Goal: Task Accomplishment & Management: Use online tool/utility

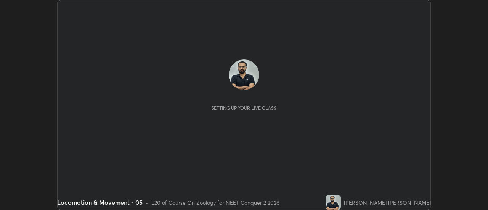
scroll to position [210, 487]
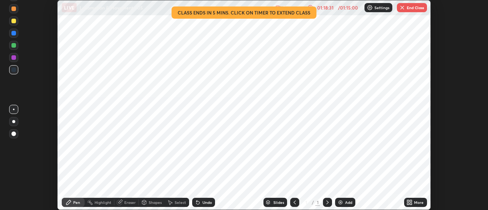
click at [413, 8] on button "End Class" at bounding box center [412, 7] width 30 height 9
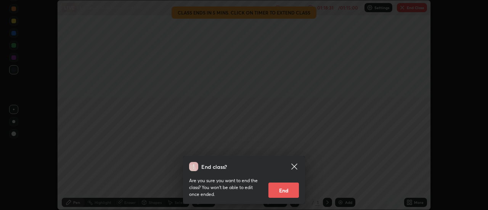
click at [283, 192] on button "End" at bounding box center [283, 190] width 30 height 15
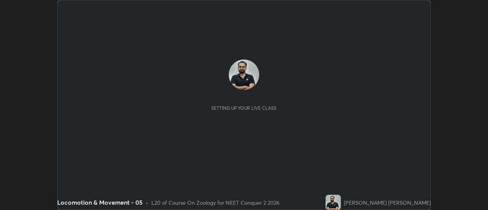
scroll to position [210, 487]
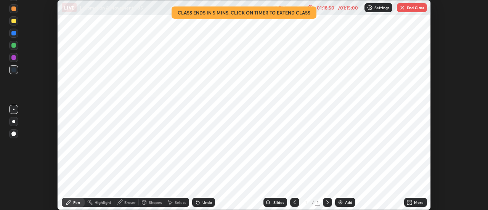
click at [402, 10] on img "button" at bounding box center [402, 8] width 6 height 6
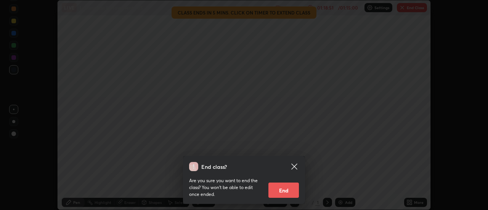
click at [290, 189] on button "End" at bounding box center [283, 190] width 30 height 15
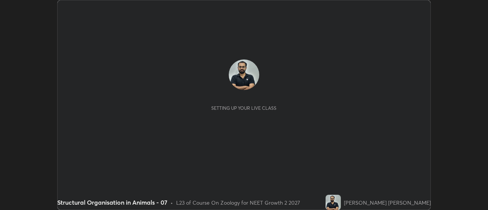
scroll to position [210, 487]
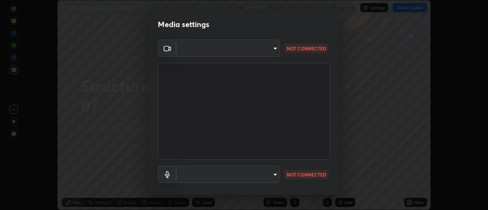
type input "985e4b1f72fc3b9494b48cef3b79fe3b682f9ae0bb15c20acfe574fe2aaad349"
type input "618656b63b7f9ee0ab6491a194f7017e5cc5f8d223736be4f163d7efcd640cbd"
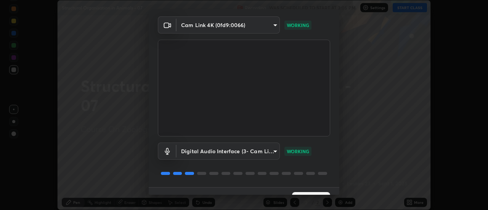
scroll to position [40, 0]
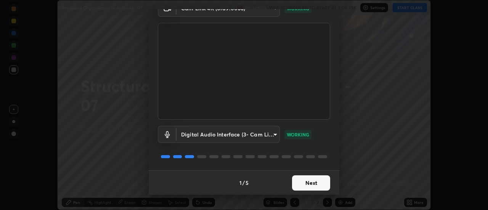
click at [311, 185] on button "Next" at bounding box center [311, 182] width 38 height 15
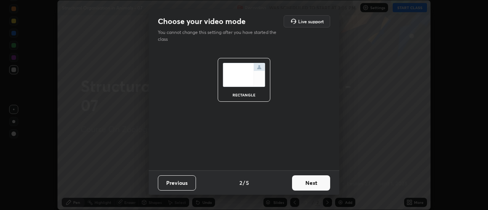
scroll to position [0, 0]
click at [311, 187] on button "Next" at bounding box center [311, 182] width 38 height 15
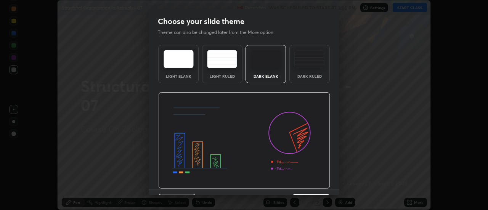
click at [311, 186] on img at bounding box center [244, 140] width 172 height 97
click at [311, 188] on img at bounding box center [244, 140] width 172 height 97
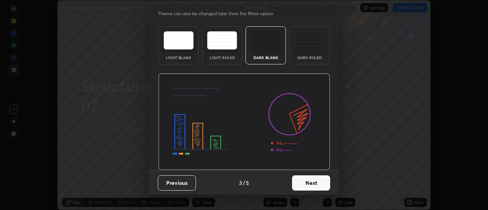
click at [311, 184] on button "Next" at bounding box center [311, 182] width 38 height 15
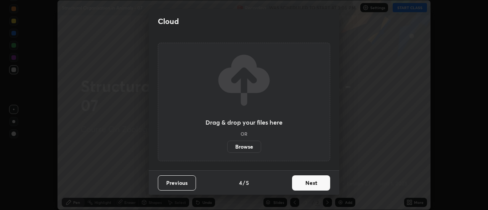
scroll to position [0, 0]
click at [309, 184] on button "Next" at bounding box center [311, 182] width 38 height 15
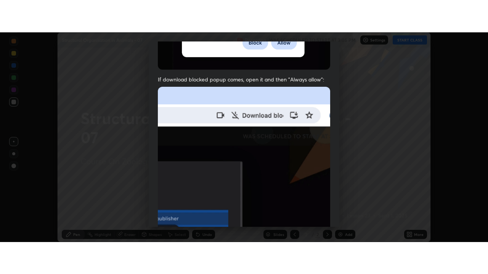
scroll to position [195, 0]
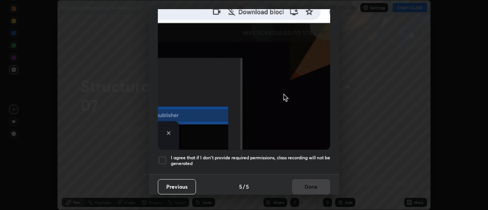
click at [321, 162] on h5 "I agree that if I don't provide required permissions, class recording will not …" at bounding box center [250, 161] width 159 height 12
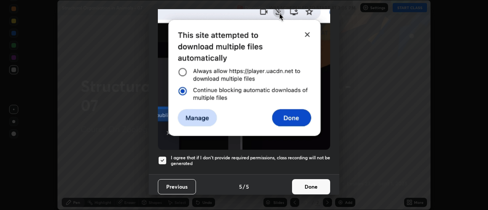
click at [315, 186] on button "Done" at bounding box center [311, 186] width 38 height 15
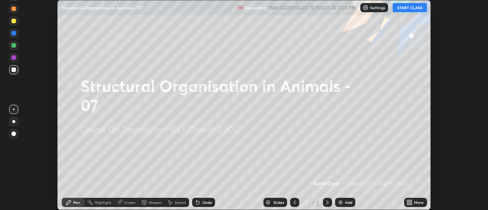
click at [408, 201] on icon at bounding box center [408, 201] width 2 height 2
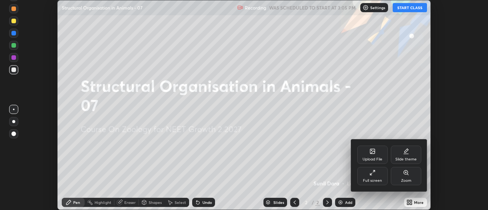
click at [370, 180] on div "Full screen" at bounding box center [372, 181] width 19 height 4
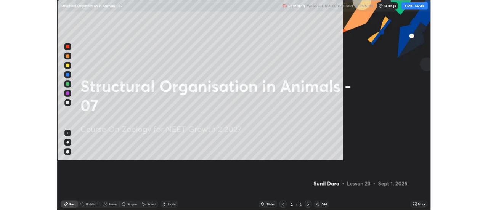
scroll to position [274, 488]
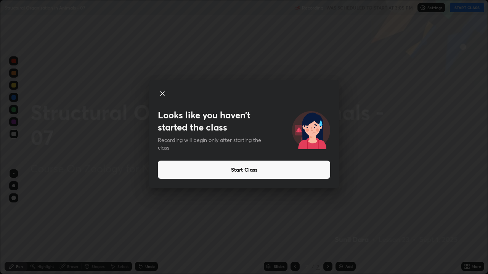
click at [163, 95] on icon at bounding box center [162, 94] width 4 height 4
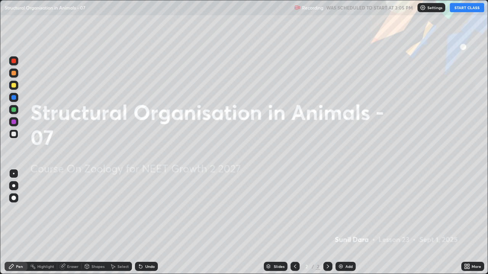
click at [458, 11] on button "START CLASS" at bounding box center [467, 7] width 34 height 9
click at [344, 210] on div "Add" at bounding box center [345, 266] width 20 height 9
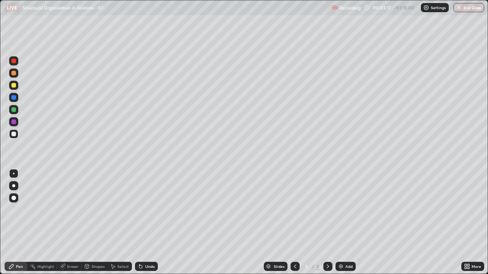
click at [116, 210] on div "Select" at bounding box center [119, 266] width 24 height 9
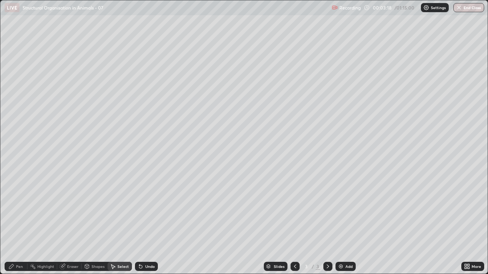
click at [120, 210] on div "Select" at bounding box center [122, 267] width 11 height 4
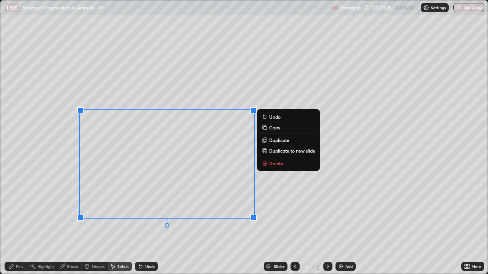
click at [277, 165] on p "Delete" at bounding box center [276, 163] width 14 height 6
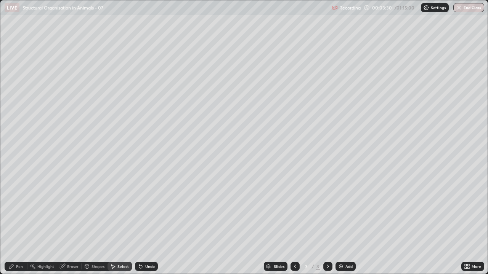
click at [15, 210] on div "Pen" at bounding box center [16, 266] width 23 height 9
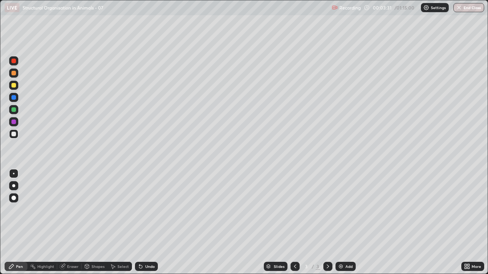
click at [14, 132] on div at bounding box center [13, 134] width 5 height 5
click at [10, 135] on div at bounding box center [13, 134] width 9 height 9
click at [13, 86] on div at bounding box center [13, 85] width 5 height 5
click at [13, 186] on div at bounding box center [13, 185] width 3 height 3
click at [14, 134] on div at bounding box center [13, 134] width 5 height 5
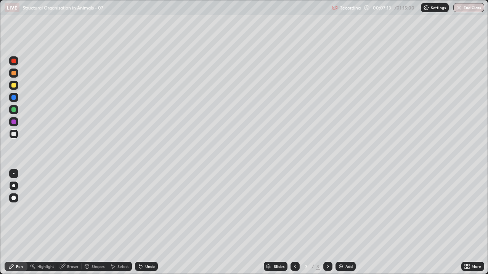
click at [13, 136] on div at bounding box center [13, 134] width 5 height 5
click at [149, 210] on div "Undo" at bounding box center [150, 267] width 10 height 4
click at [147, 210] on div "Undo" at bounding box center [150, 267] width 10 height 4
click at [151, 210] on div "Undo" at bounding box center [150, 267] width 10 height 4
click at [152, 210] on div "Undo" at bounding box center [146, 266] width 23 height 9
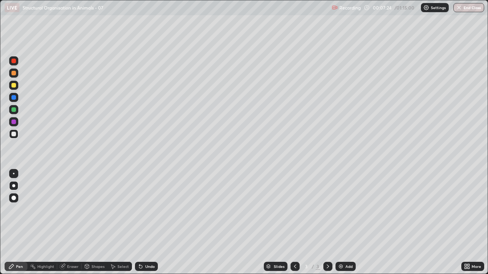
click at [151, 210] on div "Undo" at bounding box center [146, 266] width 23 height 9
click at [147, 210] on div "Undo" at bounding box center [146, 266] width 23 height 9
click at [148, 210] on div "Undo" at bounding box center [146, 266] width 23 height 9
click at [149, 210] on div "Undo" at bounding box center [146, 266] width 23 height 9
click at [19, 133] on div at bounding box center [14, 134] width 12 height 12
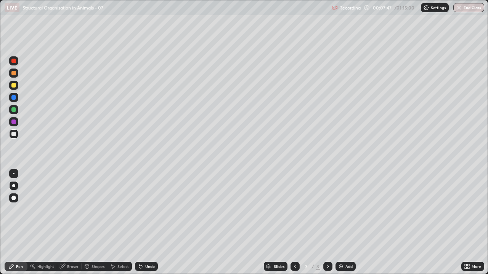
click at [150, 210] on div "Undo" at bounding box center [150, 267] width 10 height 4
click at [152, 210] on div "Undo" at bounding box center [146, 266] width 23 height 9
click at [157, 210] on div "Undo" at bounding box center [146, 266] width 23 height 9
click at [12, 134] on div at bounding box center [13, 134] width 5 height 5
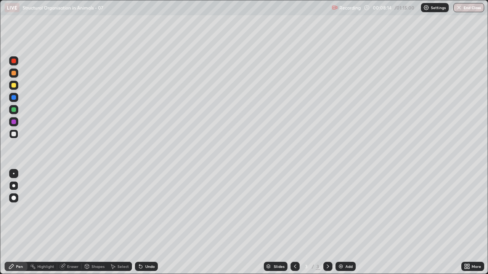
click at [12, 133] on div at bounding box center [13, 134] width 5 height 5
click at [13, 134] on div at bounding box center [13, 134] width 5 height 5
click at [13, 136] on div at bounding box center [13, 134] width 5 height 5
click at [14, 134] on div at bounding box center [13, 134] width 5 height 5
click at [14, 135] on div at bounding box center [13, 134] width 5 height 5
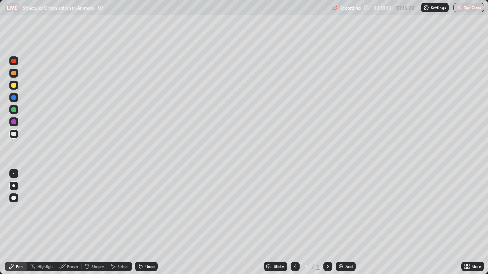
click at [10, 136] on div at bounding box center [13, 134] width 9 height 9
click at [155, 210] on div "Undo" at bounding box center [146, 266] width 23 height 9
click at [13, 134] on div at bounding box center [13, 134] width 5 height 5
click at [13, 136] on div at bounding box center [13, 134] width 5 height 5
click at [12, 109] on div at bounding box center [13, 109] width 5 height 5
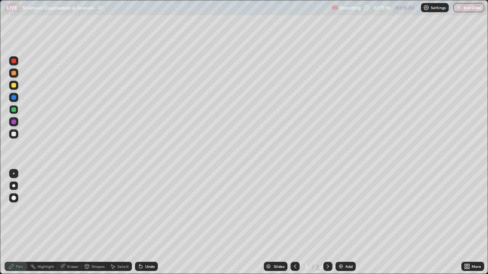
click at [13, 135] on div at bounding box center [13, 134] width 5 height 5
click at [149, 210] on div "Undo" at bounding box center [150, 267] width 10 height 4
click at [13, 133] on div at bounding box center [13, 134] width 5 height 5
click at [12, 132] on div at bounding box center [13, 134] width 5 height 5
click at [13, 122] on div at bounding box center [13, 122] width 5 height 5
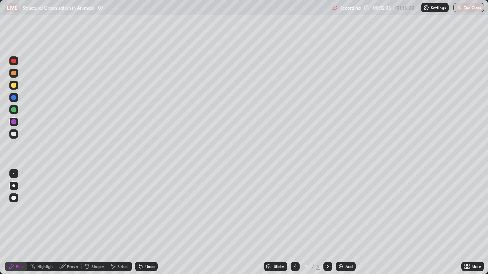
click at [148, 210] on div "Undo" at bounding box center [150, 267] width 10 height 4
click at [150, 210] on div "Undo" at bounding box center [146, 266] width 23 height 9
click at [152, 210] on div "Undo" at bounding box center [146, 266] width 23 height 9
click at [150, 210] on div "Undo" at bounding box center [146, 266] width 23 height 9
click at [149, 210] on div "Undo" at bounding box center [146, 266] width 23 height 9
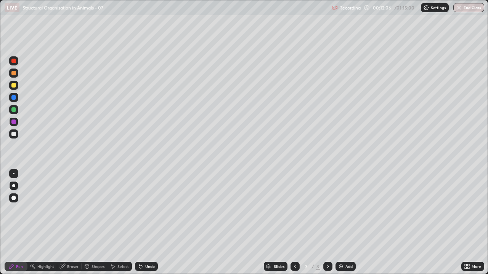
click at [150, 210] on div "Undo" at bounding box center [146, 266] width 23 height 9
click at [150, 210] on div "Undo" at bounding box center [150, 267] width 10 height 4
click at [149, 210] on div "Undo" at bounding box center [150, 267] width 10 height 4
click at [148, 210] on div "Undo" at bounding box center [150, 267] width 10 height 4
click at [13, 94] on div at bounding box center [13, 97] width 9 height 9
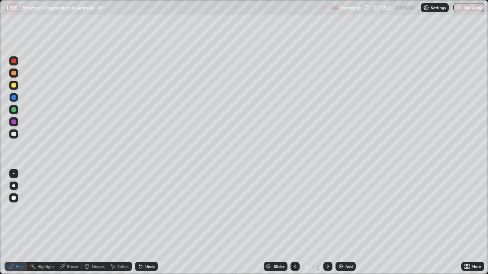
click at [12, 108] on div at bounding box center [13, 109] width 5 height 5
click at [11, 135] on div at bounding box center [13, 134] width 5 height 5
click at [13, 110] on div at bounding box center [13, 109] width 5 height 5
click at [16, 134] on div at bounding box center [13, 134] width 9 height 9
click at [14, 74] on div at bounding box center [13, 73] width 5 height 5
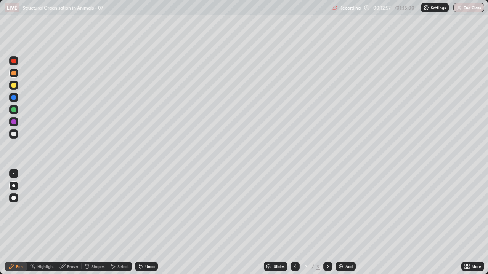
click at [15, 59] on div at bounding box center [13, 61] width 5 height 5
click at [13, 134] on div at bounding box center [13, 134] width 5 height 5
click at [11, 138] on div at bounding box center [13, 134] width 9 height 9
click at [343, 210] on div "Add" at bounding box center [345, 266] width 20 height 9
click at [13, 135] on div at bounding box center [13, 134] width 5 height 5
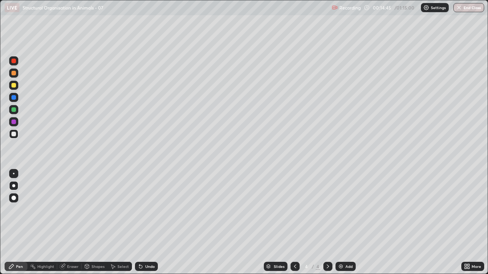
click at [294, 210] on icon at bounding box center [295, 267] width 6 height 6
click at [327, 210] on icon at bounding box center [328, 267] width 6 height 6
click at [16, 133] on div at bounding box center [13, 134] width 5 height 5
click at [13, 137] on div at bounding box center [13, 134] width 9 height 9
click at [15, 135] on div at bounding box center [13, 134] width 5 height 5
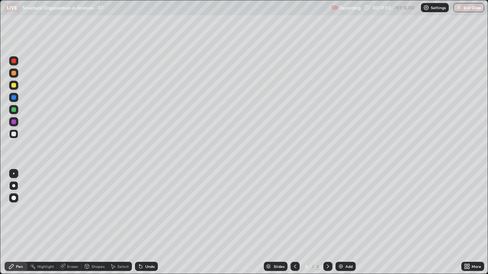
click at [327, 210] on icon at bounding box center [328, 267] width 6 height 6
click at [342, 210] on img at bounding box center [341, 267] width 6 height 6
click at [15, 71] on div at bounding box center [13, 73] width 5 height 5
click at [14, 135] on div at bounding box center [13, 134] width 5 height 5
click at [13, 135] on div at bounding box center [13, 134] width 5 height 5
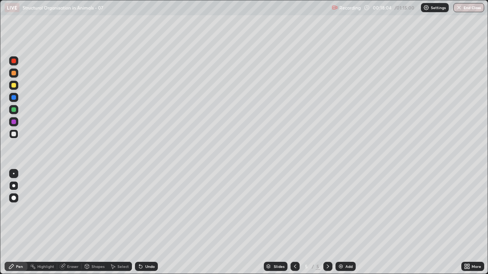
click at [13, 136] on div at bounding box center [13, 134] width 5 height 5
click at [147, 210] on div "Undo" at bounding box center [150, 267] width 10 height 4
click at [151, 210] on div "Undo" at bounding box center [146, 266] width 23 height 9
click at [149, 210] on div "Undo" at bounding box center [146, 266] width 23 height 9
click at [148, 210] on div "Undo" at bounding box center [146, 266] width 23 height 9
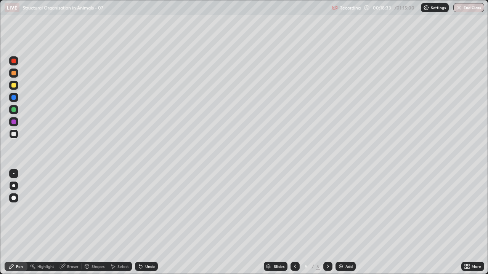
click at [149, 210] on div "Undo" at bounding box center [146, 266] width 23 height 9
click at [149, 210] on div "Undo" at bounding box center [150, 267] width 10 height 4
click at [14, 138] on div at bounding box center [13, 134] width 9 height 9
click at [11, 135] on div at bounding box center [13, 134] width 9 height 9
click at [13, 107] on div at bounding box center [13, 109] width 5 height 5
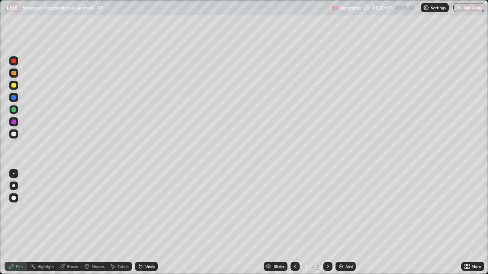
click at [10, 135] on div at bounding box center [13, 134] width 9 height 9
click at [13, 108] on div at bounding box center [13, 109] width 5 height 5
click at [15, 137] on div at bounding box center [13, 134] width 9 height 9
click at [13, 137] on div at bounding box center [13, 134] width 9 height 9
click at [14, 123] on div at bounding box center [13, 122] width 5 height 5
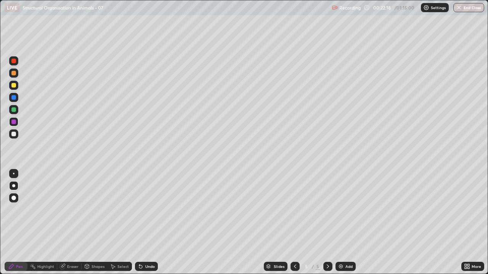
click at [13, 123] on div at bounding box center [13, 122] width 5 height 5
click at [13, 133] on div at bounding box center [13, 134] width 5 height 5
click at [13, 134] on div at bounding box center [13, 134] width 5 height 5
click at [10, 133] on div at bounding box center [13, 134] width 9 height 9
click at [13, 75] on div at bounding box center [13, 73] width 5 height 5
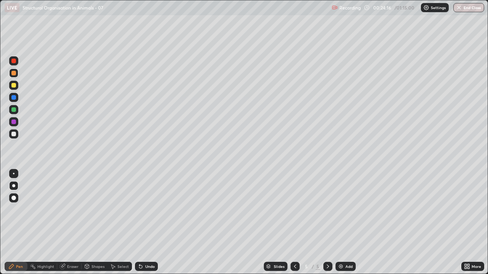
click at [294, 210] on icon at bounding box center [295, 267] width 6 height 6
click at [295, 210] on icon at bounding box center [295, 267] width 6 height 6
click at [327, 210] on div at bounding box center [327, 266] width 9 height 9
click at [325, 210] on icon at bounding box center [328, 267] width 6 height 6
click at [327, 210] on icon at bounding box center [328, 267] width 6 height 6
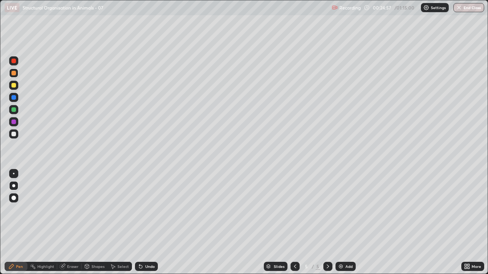
click at [9, 138] on div at bounding box center [13, 134] width 9 height 12
click at [14, 134] on div at bounding box center [13, 134] width 5 height 5
click at [14, 135] on div at bounding box center [13, 134] width 5 height 5
click at [9, 134] on div at bounding box center [13, 134] width 9 height 9
click at [14, 109] on div at bounding box center [13, 109] width 5 height 5
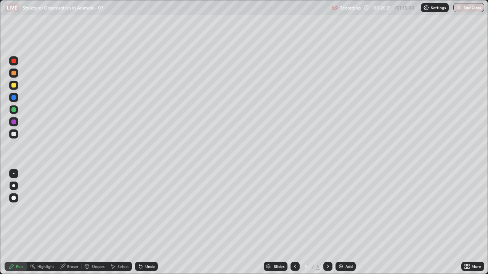
click at [18, 107] on div at bounding box center [13, 109] width 9 height 9
click at [13, 88] on div at bounding box center [13, 85] width 9 height 9
click at [298, 210] on div at bounding box center [294, 266] width 9 height 15
click at [327, 210] on icon at bounding box center [328, 267] width 6 height 6
click at [12, 111] on div at bounding box center [13, 109] width 5 height 5
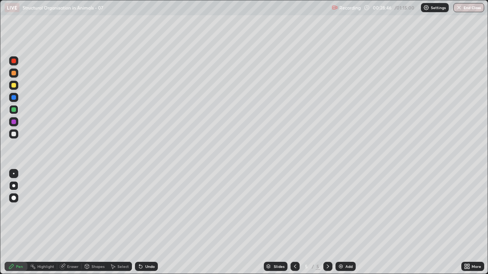
click at [13, 138] on div at bounding box center [13, 134] width 9 height 9
click at [150, 210] on div "Undo" at bounding box center [150, 267] width 10 height 4
click at [149, 210] on div "Undo" at bounding box center [150, 267] width 10 height 4
click at [343, 210] on img at bounding box center [341, 267] width 6 height 6
click at [294, 210] on icon at bounding box center [295, 267] width 6 height 6
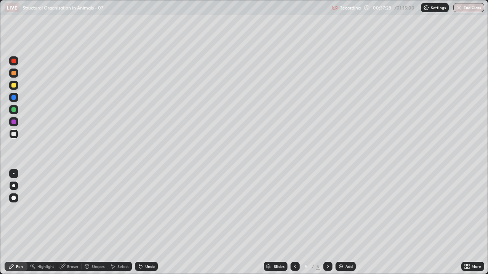
click at [16, 138] on div at bounding box center [13, 134] width 9 height 9
click at [327, 210] on icon at bounding box center [328, 267] width 6 height 6
click at [14, 77] on div at bounding box center [13, 73] width 9 height 9
click at [292, 210] on div at bounding box center [294, 266] width 9 height 9
click at [326, 210] on icon at bounding box center [328, 267] width 6 height 6
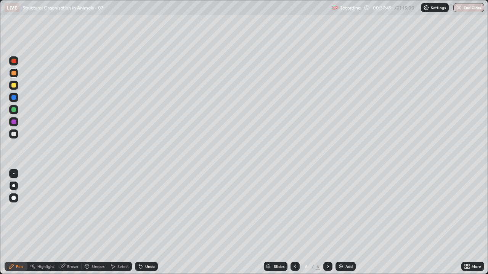
click at [294, 210] on icon at bounding box center [295, 267] width 6 height 6
click at [327, 210] on icon at bounding box center [328, 267] width 2 height 4
click at [146, 210] on div "Undo" at bounding box center [146, 266] width 23 height 9
click at [148, 210] on div "Undo" at bounding box center [146, 266] width 23 height 9
click at [149, 210] on div "Undo" at bounding box center [146, 266] width 23 height 9
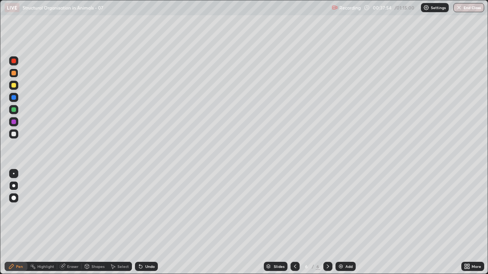
click at [150, 210] on div "Undo" at bounding box center [146, 266] width 23 height 9
click at [151, 210] on div "Undo" at bounding box center [146, 266] width 23 height 9
click at [147, 210] on div "Undo" at bounding box center [150, 267] width 10 height 4
click at [147, 210] on div "Undo" at bounding box center [146, 266] width 23 height 9
click at [146, 210] on div "Undo" at bounding box center [146, 266] width 23 height 9
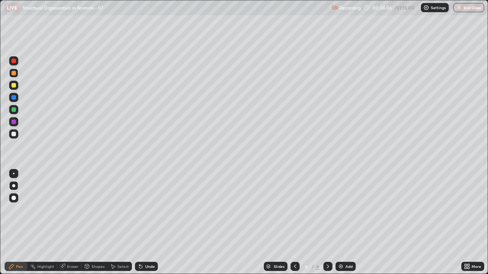
click at [14, 135] on div at bounding box center [13, 134] width 5 height 5
click at [10, 135] on div at bounding box center [13, 134] width 9 height 9
click at [15, 135] on div at bounding box center [13, 134] width 5 height 5
click at [14, 136] on div at bounding box center [13, 134] width 5 height 5
click at [17, 135] on div at bounding box center [13, 134] width 9 height 9
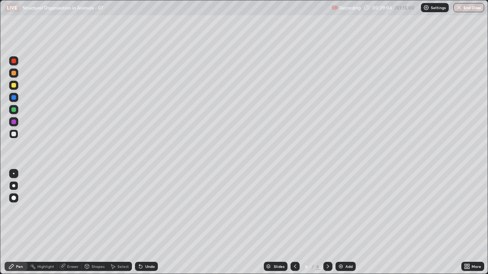
click at [151, 210] on div "Undo" at bounding box center [146, 266] width 23 height 9
click at [154, 210] on div "Undo" at bounding box center [150, 267] width 10 height 4
click at [13, 136] on div at bounding box center [13, 134] width 5 height 5
click at [152, 210] on div "Undo" at bounding box center [150, 267] width 10 height 4
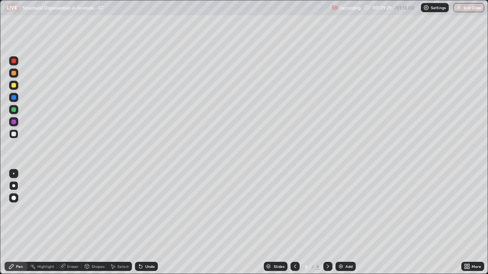
click at [153, 210] on div "Undo" at bounding box center [150, 267] width 10 height 4
click at [155, 210] on div "Undo" at bounding box center [146, 266] width 23 height 9
click at [156, 210] on div "Undo" at bounding box center [146, 266] width 23 height 9
click at [155, 210] on div "Undo" at bounding box center [146, 266] width 23 height 9
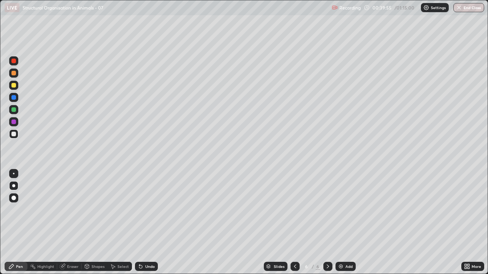
click at [12, 124] on div at bounding box center [13, 122] width 5 height 5
click at [14, 135] on div at bounding box center [13, 134] width 5 height 5
click at [13, 76] on div at bounding box center [13, 73] width 9 height 9
click at [10, 131] on div at bounding box center [13, 134] width 9 height 9
click at [14, 133] on div at bounding box center [13, 134] width 5 height 5
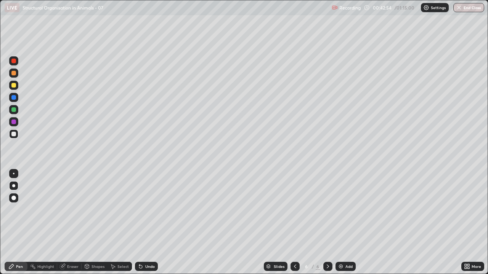
click at [14, 137] on div at bounding box center [13, 134] width 9 height 9
click at [349, 210] on div "Add" at bounding box center [345, 266] width 20 height 9
click at [11, 135] on div at bounding box center [13, 134] width 9 height 9
click at [13, 135] on div at bounding box center [13, 134] width 5 height 5
click at [11, 131] on div at bounding box center [13, 134] width 9 height 9
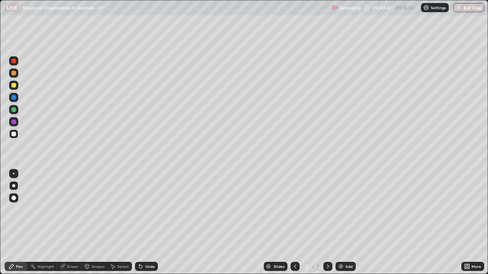
click at [148, 210] on div "Undo" at bounding box center [150, 267] width 10 height 4
click at [10, 124] on div at bounding box center [13, 121] width 9 height 9
click at [19, 133] on div at bounding box center [14, 134] width 12 height 12
click at [14, 109] on div at bounding box center [13, 109] width 5 height 5
click at [467, 210] on icon at bounding box center [468, 268] width 2 height 2
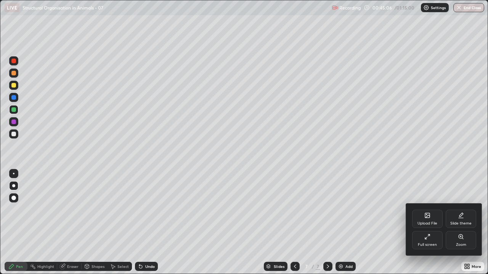
click at [428, 210] on div "Full screen" at bounding box center [427, 240] width 30 height 18
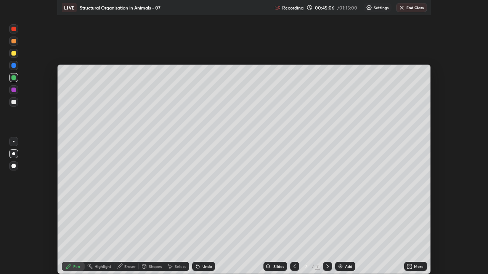
scroll to position [37894, 37616]
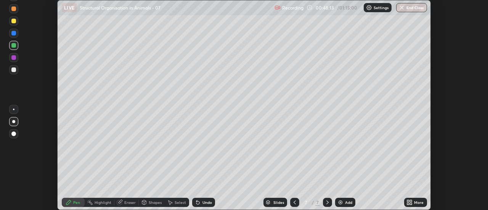
click at [410, 202] on icon at bounding box center [411, 201] width 2 height 2
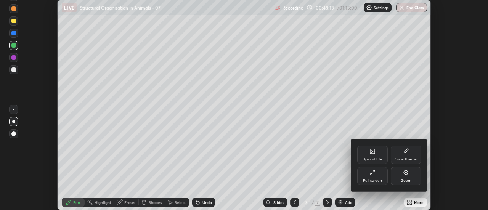
click at [382, 175] on div "Full screen" at bounding box center [372, 176] width 30 height 18
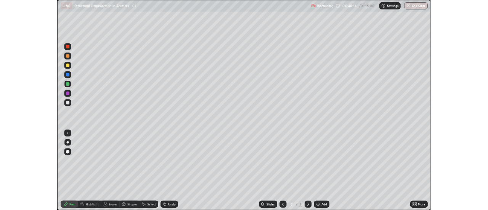
scroll to position [274, 488]
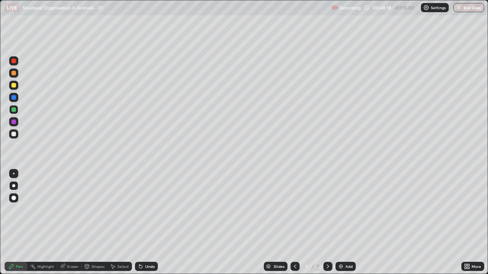
click at [15, 136] on div at bounding box center [13, 134] width 5 height 5
click at [144, 210] on div "Undo" at bounding box center [146, 266] width 23 height 9
click at [13, 134] on div at bounding box center [13, 134] width 5 height 5
click at [294, 210] on icon at bounding box center [295, 267] width 6 height 6
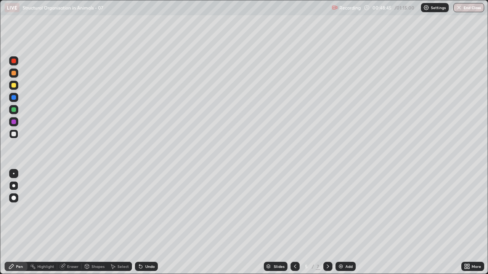
click at [327, 210] on icon at bounding box center [328, 267] width 6 height 6
click at [328, 210] on icon at bounding box center [328, 267] width 6 height 6
click at [294, 210] on icon at bounding box center [295, 267] width 6 height 6
click at [323, 210] on div at bounding box center [327, 266] width 9 height 9
click at [327, 210] on icon at bounding box center [328, 267] width 6 height 6
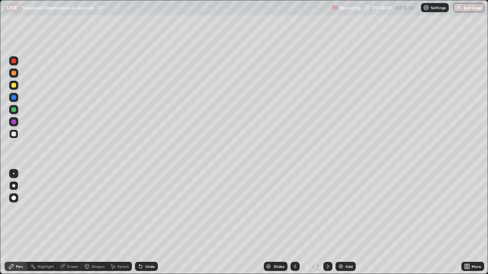
click at [345, 210] on div "Add" at bounding box center [348, 267] width 7 height 4
click at [15, 73] on div at bounding box center [13, 73] width 5 height 5
click at [11, 135] on div at bounding box center [13, 134] width 9 height 9
click at [10, 136] on div at bounding box center [13, 134] width 9 height 9
click at [13, 136] on div at bounding box center [13, 134] width 5 height 5
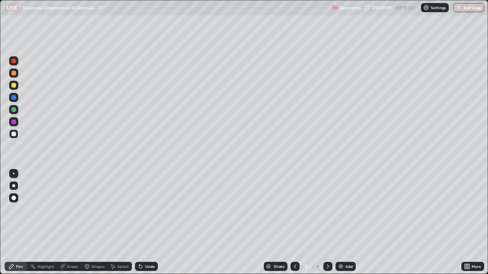
click at [13, 138] on div at bounding box center [13, 134] width 9 height 9
click at [11, 138] on div at bounding box center [13, 134] width 9 height 9
click at [14, 132] on div at bounding box center [13, 134] width 5 height 5
click at [16, 135] on div at bounding box center [13, 134] width 5 height 5
click at [14, 135] on div at bounding box center [13, 134] width 5 height 5
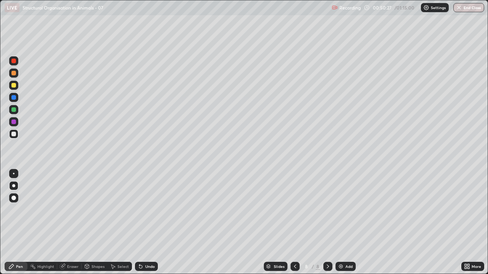
click at [16, 137] on div at bounding box center [13, 134] width 9 height 9
click at [13, 137] on div at bounding box center [13, 134] width 9 height 9
click at [13, 98] on div at bounding box center [13, 97] width 5 height 5
click at [14, 111] on div at bounding box center [13, 109] width 5 height 5
click at [15, 134] on div at bounding box center [13, 134] width 5 height 5
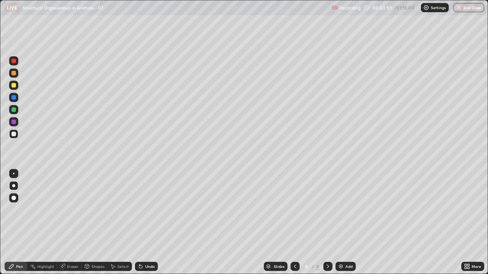
click at [14, 110] on div at bounding box center [13, 109] width 5 height 5
click at [14, 138] on div at bounding box center [13, 134] width 9 height 9
click at [327, 210] on icon at bounding box center [328, 267] width 2 height 4
click at [348, 210] on div "Add" at bounding box center [348, 267] width 7 height 4
click at [11, 86] on div at bounding box center [13, 85] width 5 height 5
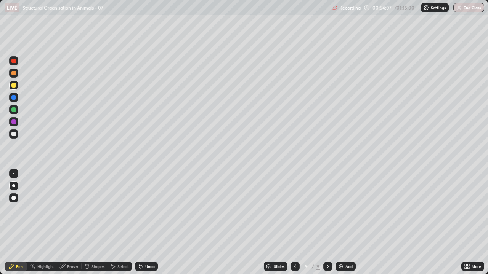
click at [18, 135] on div at bounding box center [13, 134] width 9 height 9
click at [14, 134] on div at bounding box center [13, 134] width 5 height 5
click at [17, 135] on div at bounding box center [13, 134] width 9 height 9
click at [464, 210] on icon at bounding box center [465, 265] width 2 height 2
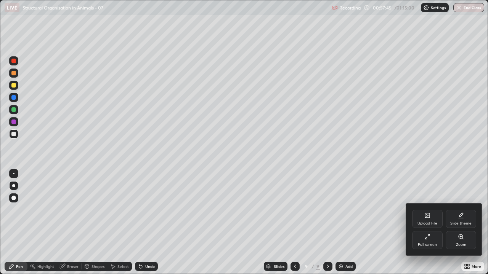
click at [432, 210] on div "Full screen" at bounding box center [427, 245] width 19 height 4
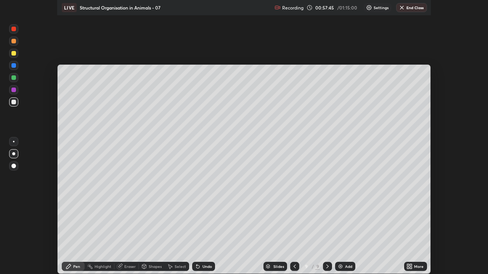
scroll to position [37894, 37616]
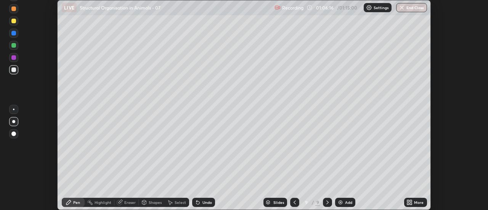
click at [409, 202] on icon at bounding box center [409, 202] width 6 height 6
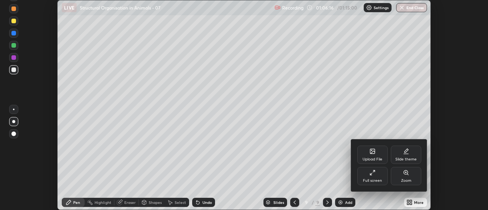
click at [372, 177] on div "Full screen" at bounding box center [372, 176] width 30 height 18
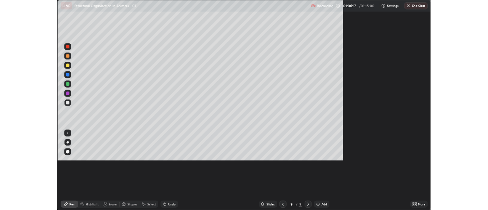
scroll to position [274, 488]
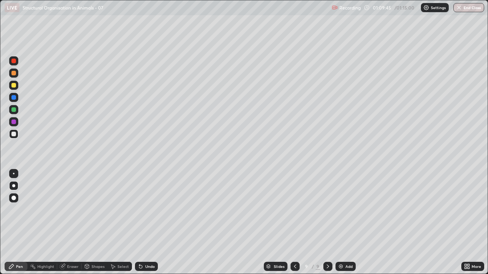
click at [470, 9] on button "End Class" at bounding box center [468, 7] width 31 height 9
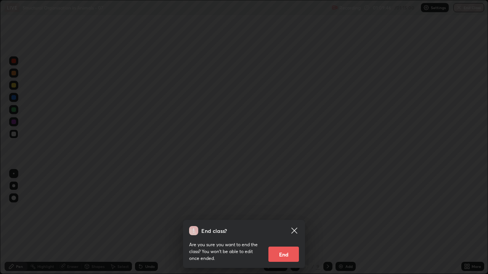
click at [297, 210] on button "End" at bounding box center [283, 254] width 30 height 15
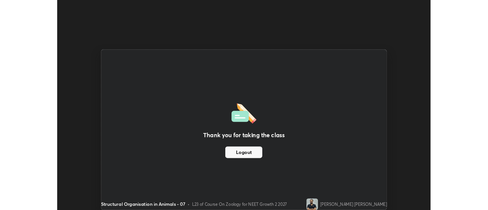
scroll to position [37894, 37616]
